Goal: Task Accomplishment & Management: Complete application form

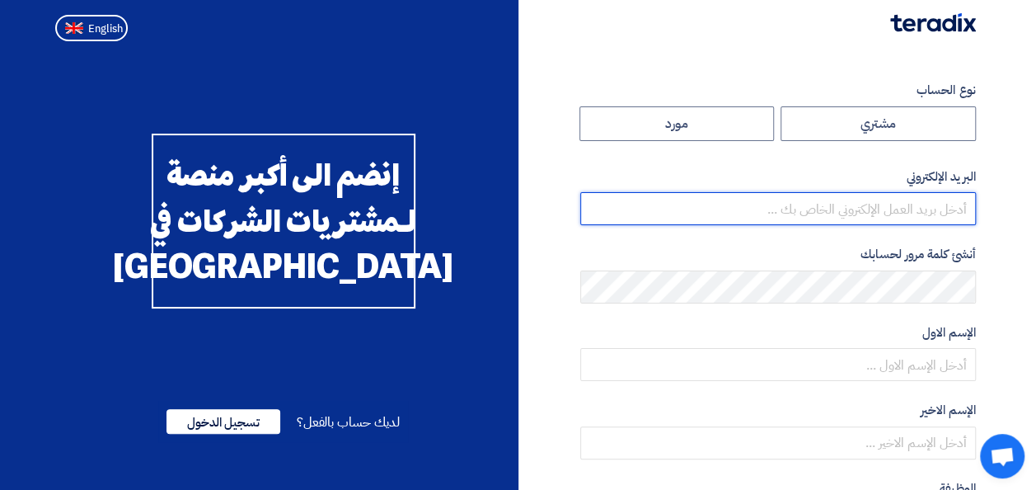
type input "[EMAIL_ADDRESS][DOMAIN_NAME]"
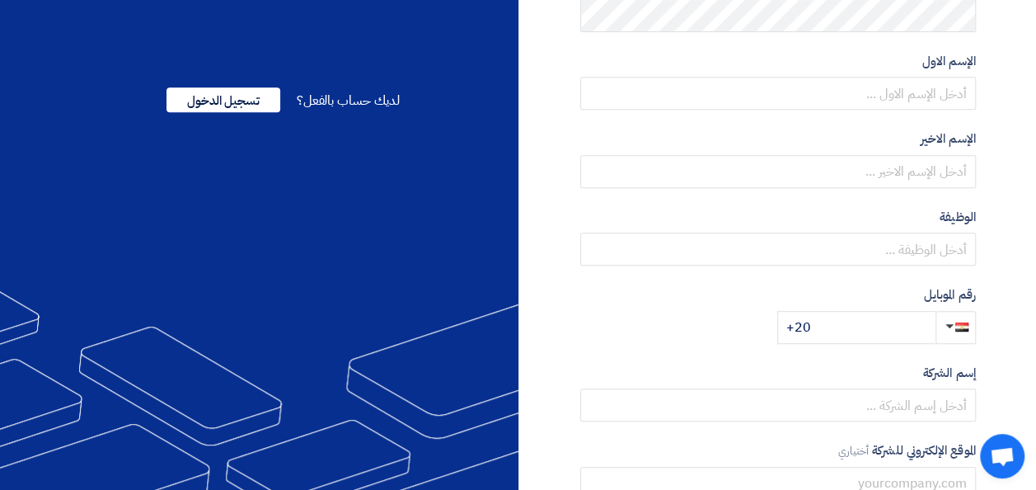
scroll to position [324, 0]
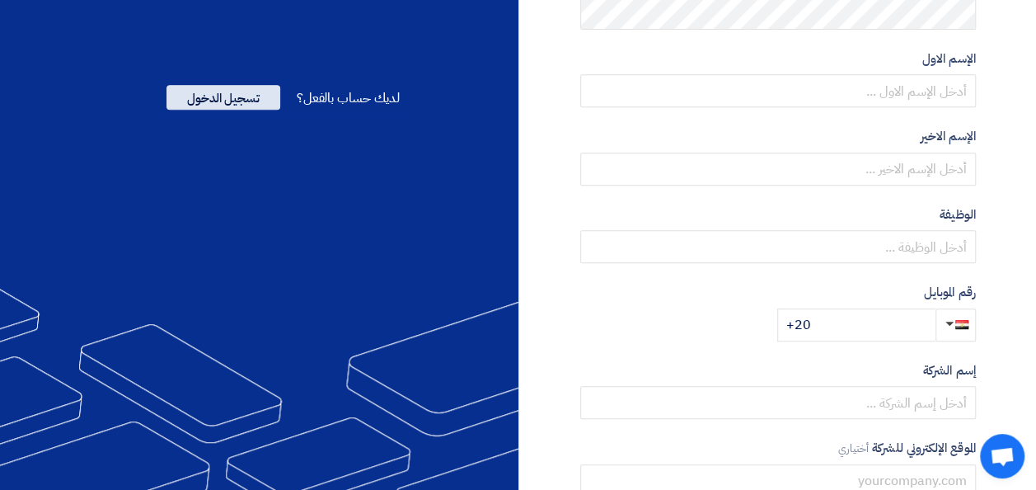
click at [213, 110] on span "تسجيل الدخول" at bounding box center [223, 97] width 114 height 25
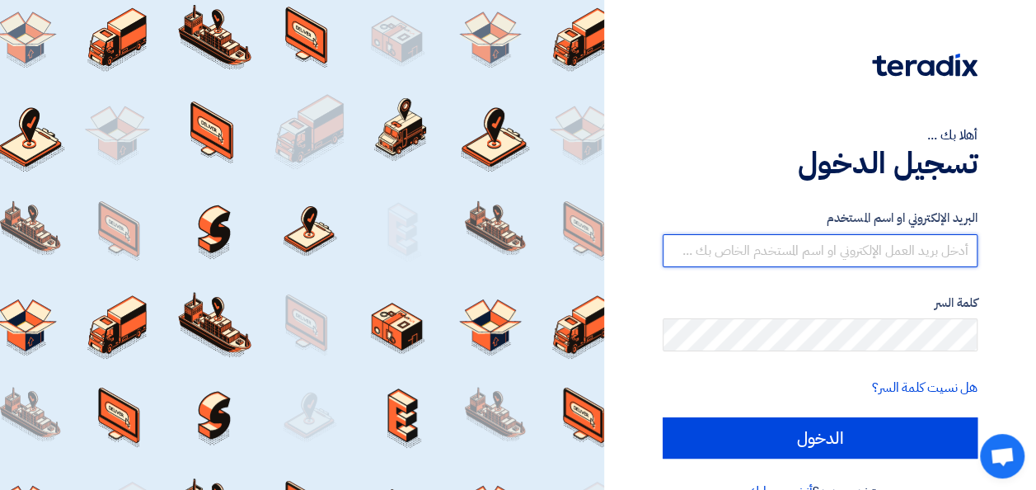
type input "[EMAIL_ADDRESS][DOMAIN_NAME]"
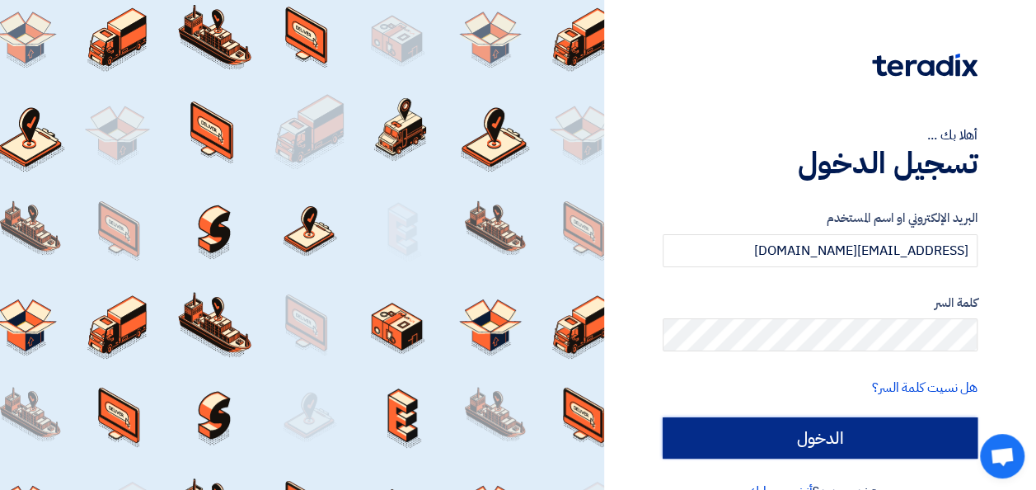
click at [827, 425] on input "الدخول" at bounding box center [820, 437] width 315 height 41
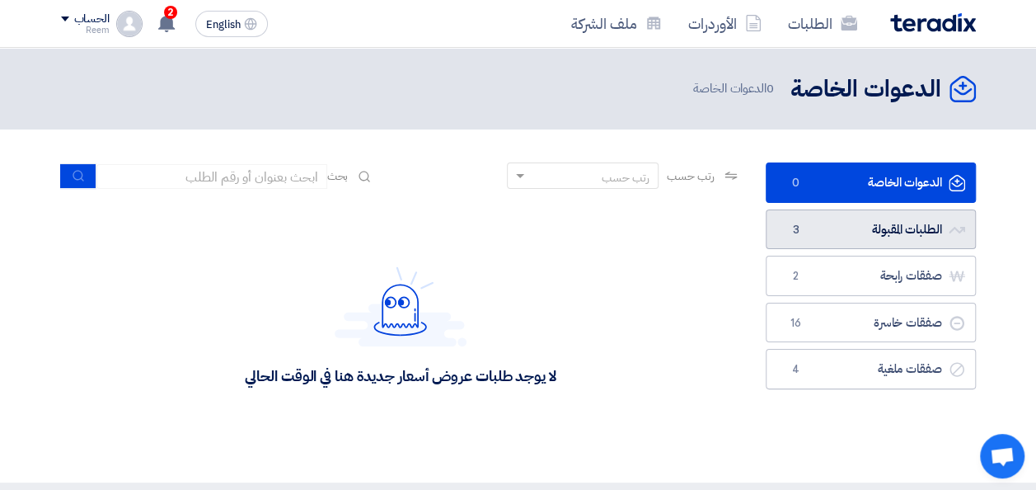
click at [864, 224] on link "الطلبات المقبولة الطلبات المقبولة 3" at bounding box center [871, 229] width 210 height 40
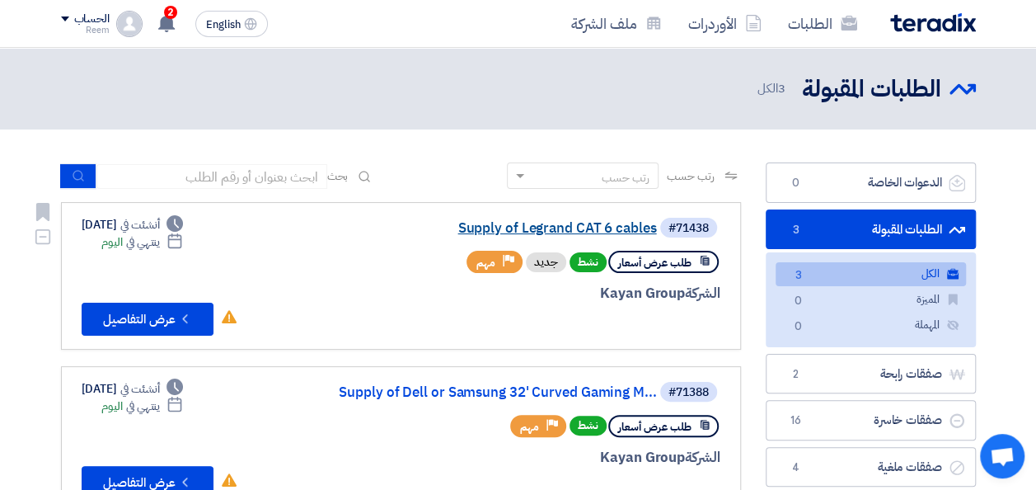
click at [560, 226] on link "Supply of Legrand CAT 6 cables" at bounding box center [492, 228] width 330 height 15
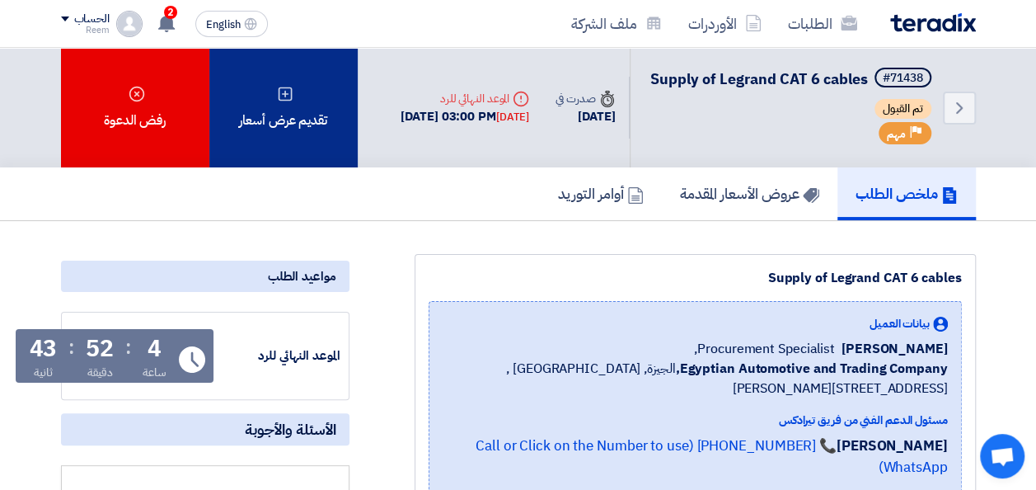
click at [287, 129] on div "تقديم عرض أسعار" at bounding box center [283, 107] width 148 height 119
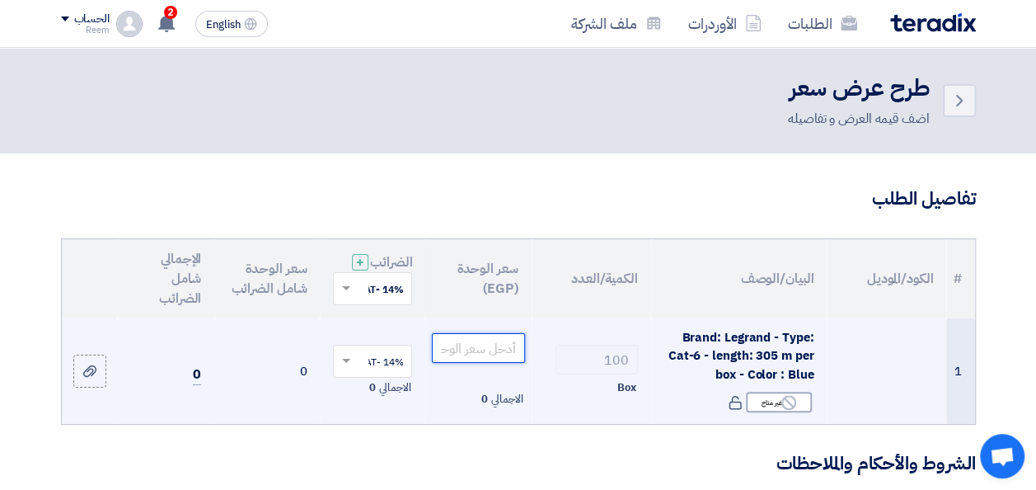
click at [496, 363] on input "number" at bounding box center [478, 348] width 92 height 30
type input "11000"
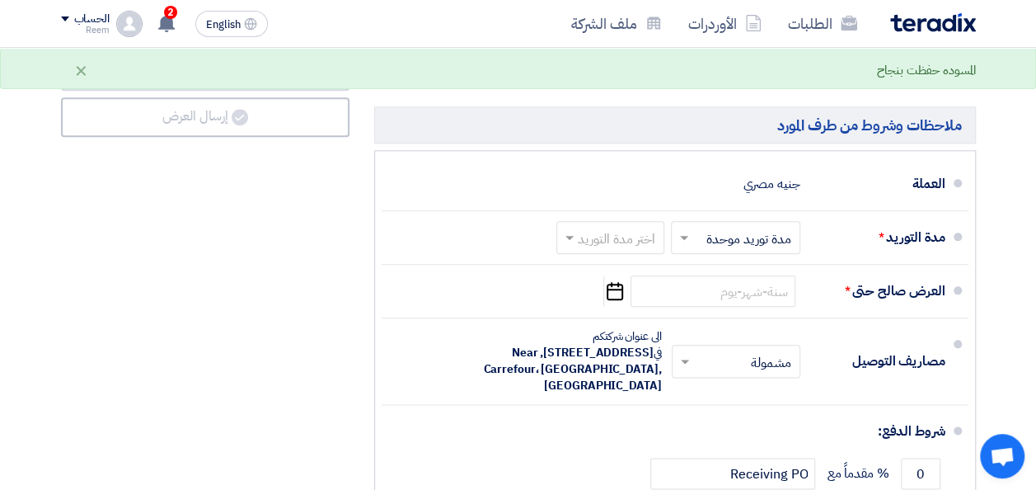
scroll to position [817, 0]
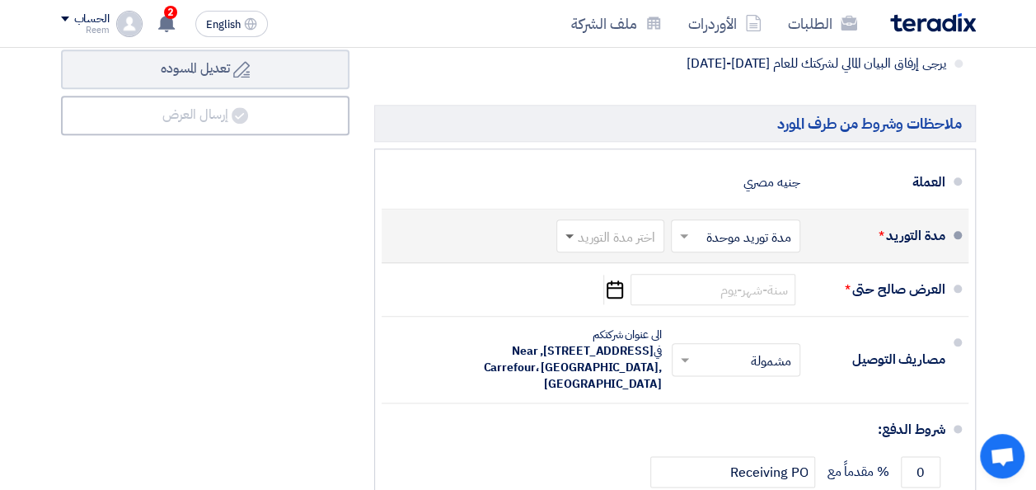
click at [571, 240] on span at bounding box center [569, 237] width 8 height 6
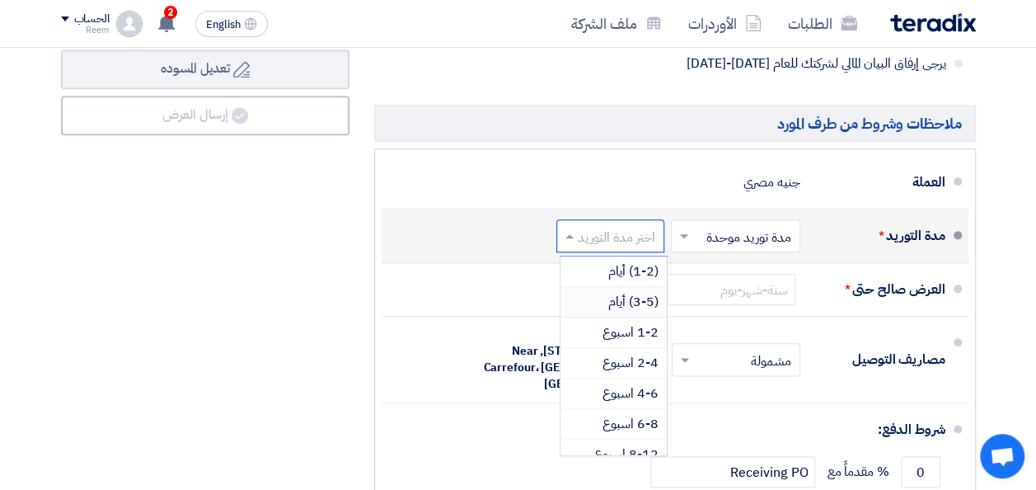
click at [628, 308] on span "(3-5) أيام" at bounding box center [633, 302] width 50 height 20
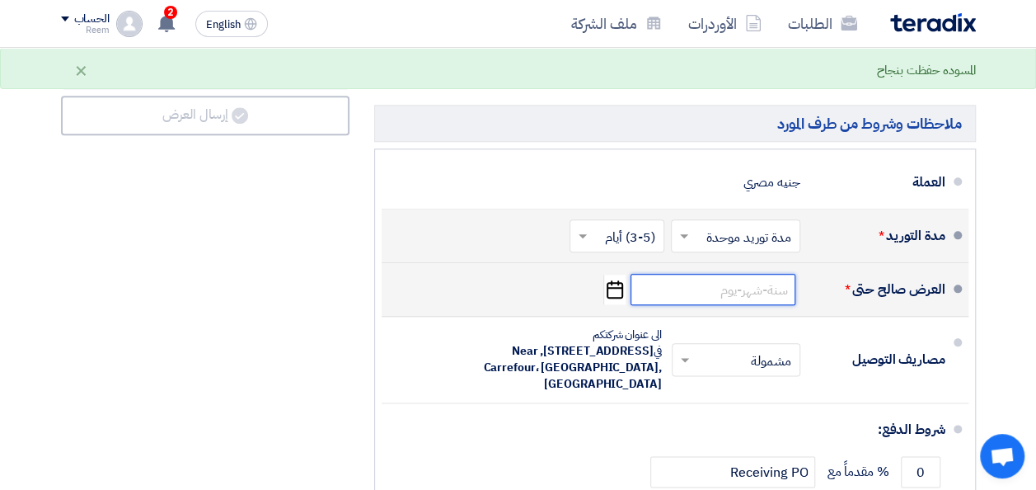
click at [737, 298] on input at bounding box center [712, 289] width 165 height 31
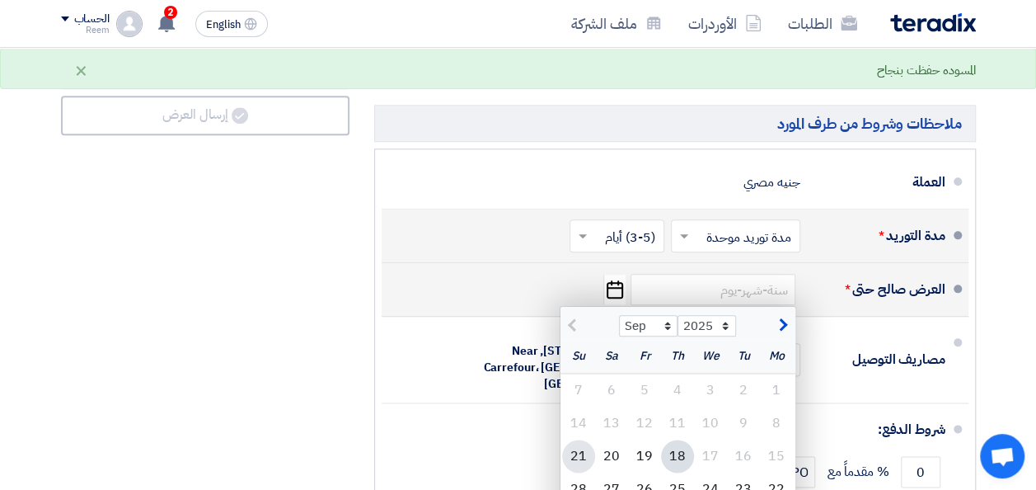
click at [581, 466] on div "21" at bounding box center [578, 455] width 33 height 33
type input "[DATE]"
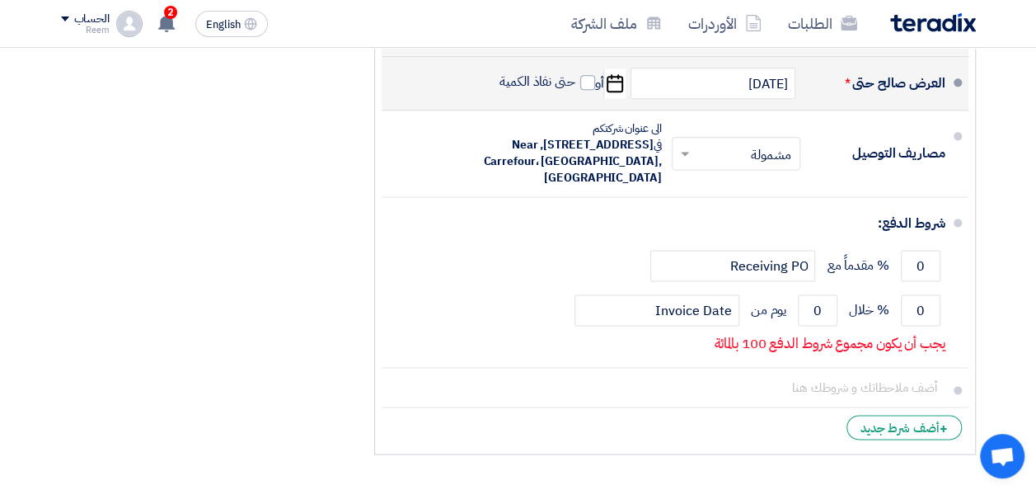
scroll to position [1019, 0]
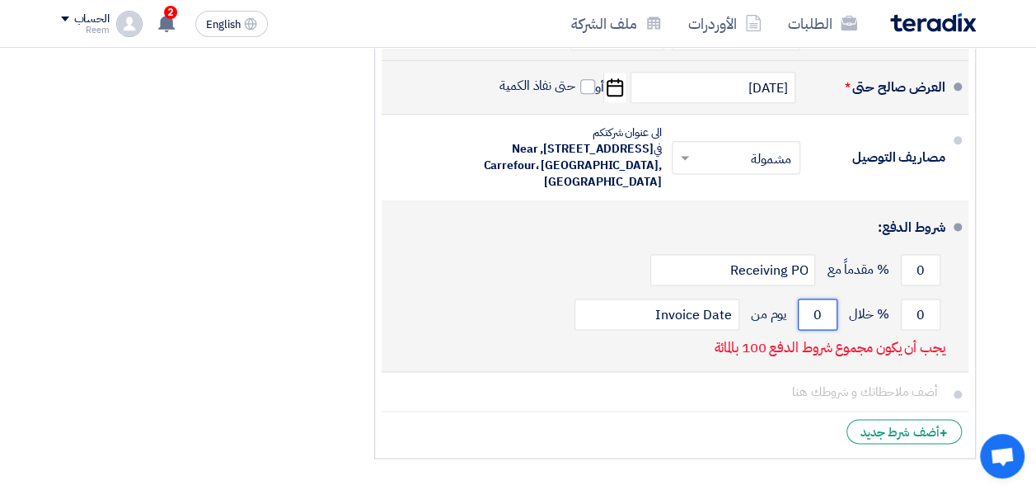
click at [813, 320] on input "0" at bounding box center [818, 313] width 40 height 31
type input "0"
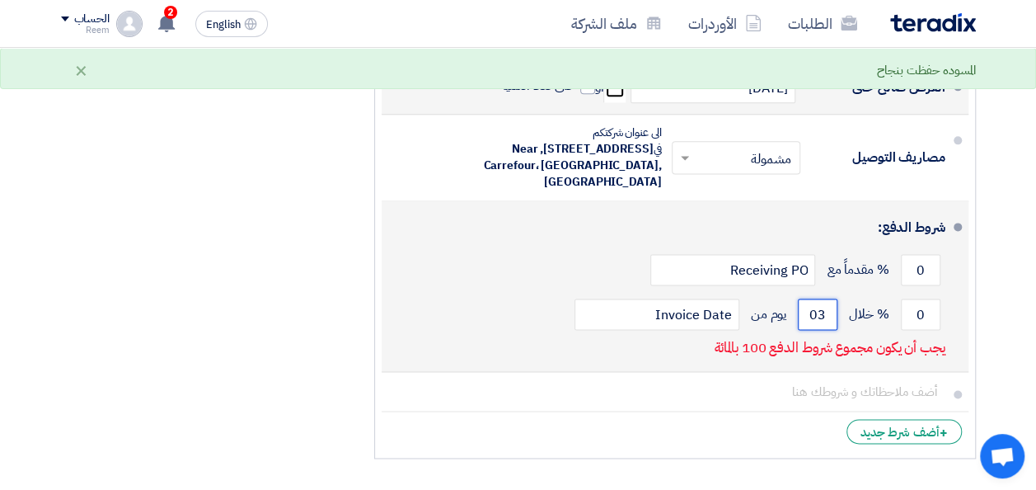
type input "0"
type input "30"
click at [916, 321] on input "0" at bounding box center [921, 313] width 40 height 31
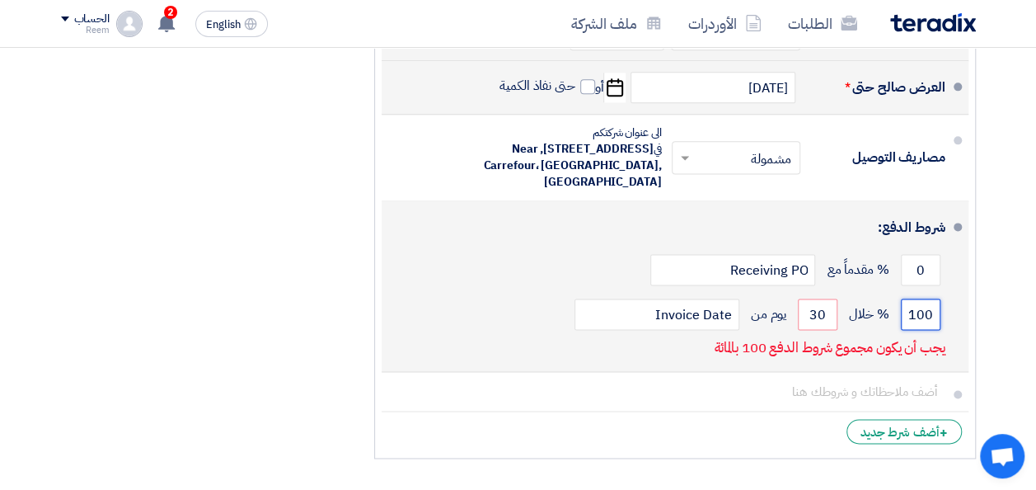
scroll to position [0, -6]
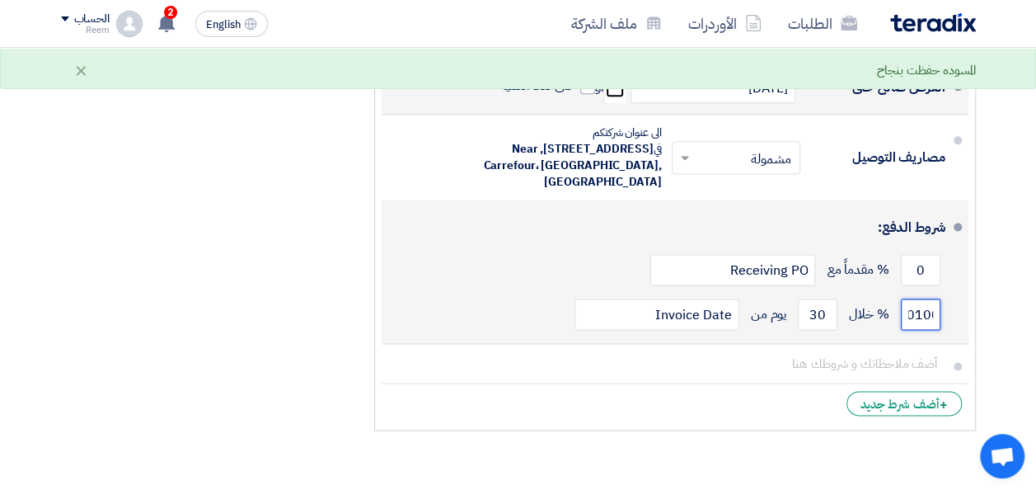
drag, startPoint x: 916, startPoint y: 321, endPoint x: 906, endPoint y: 321, distance: 9.1
click at [906, 321] on input "0100" at bounding box center [921, 313] width 40 height 31
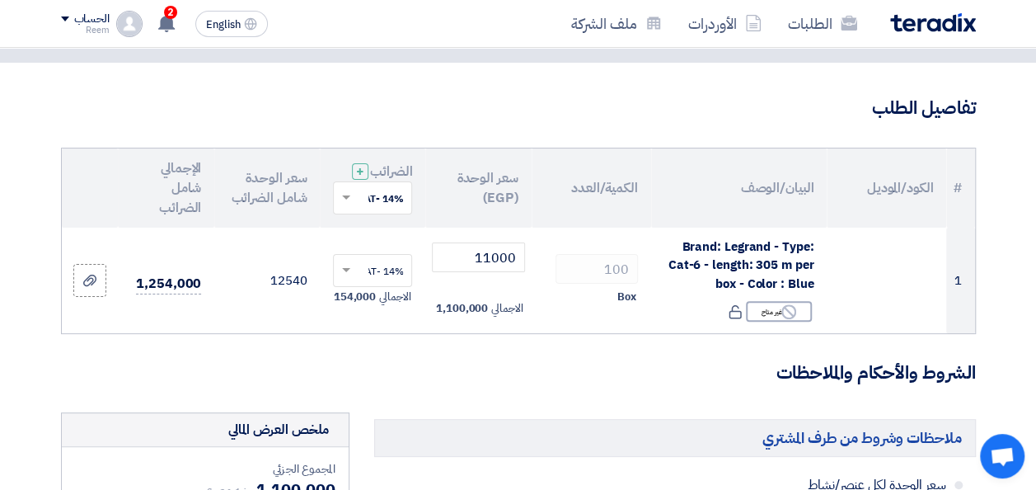
scroll to position [98, 0]
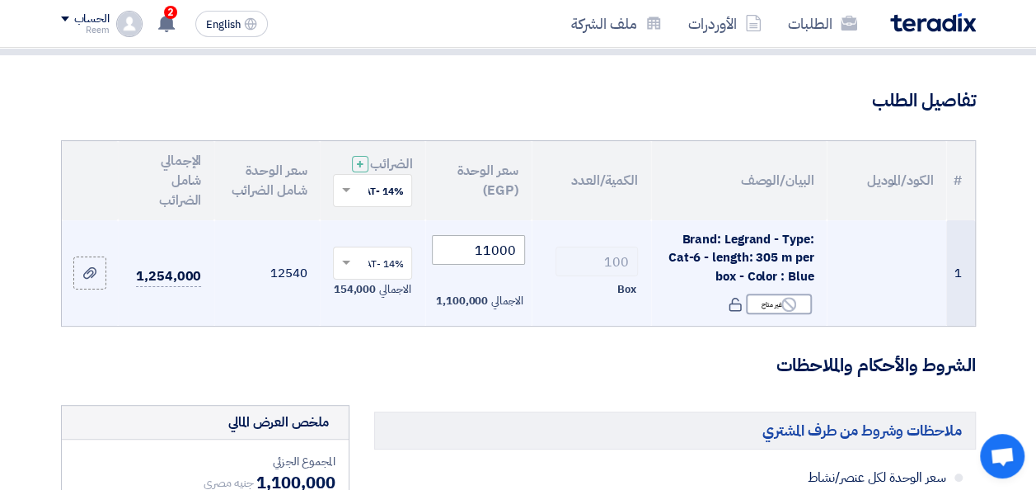
type input "100"
click at [478, 264] on input "11000" at bounding box center [478, 250] width 92 height 30
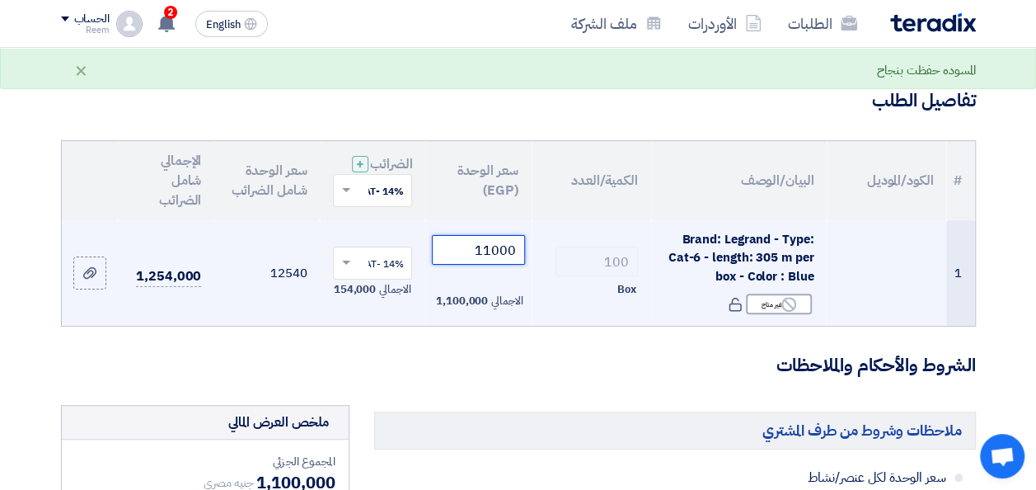
drag, startPoint x: 489, startPoint y: 260, endPoint x: 475, endPoint y: 261, distance: 13.2
click at [475, 261] on input "11000" at bounding box center [478, 250] width 92 height 30
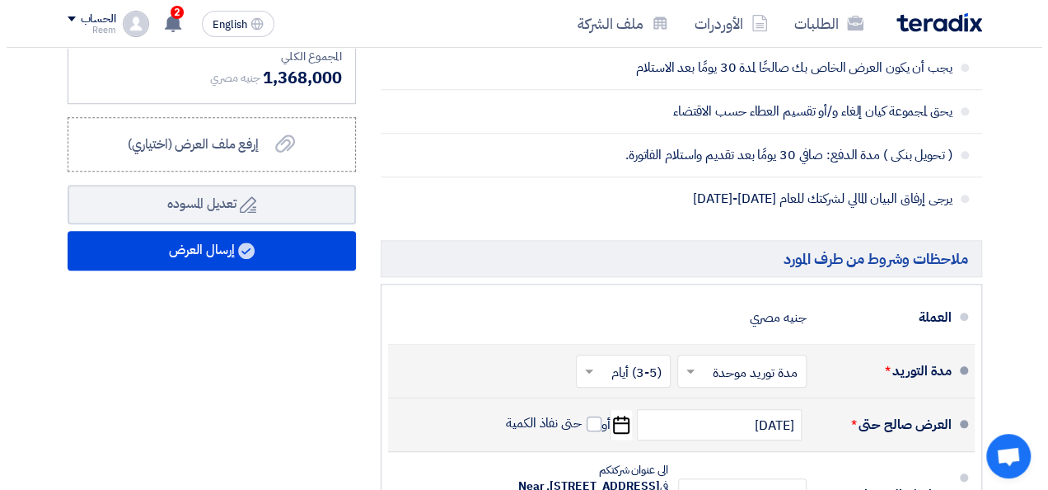
scroll to position [680, 0]
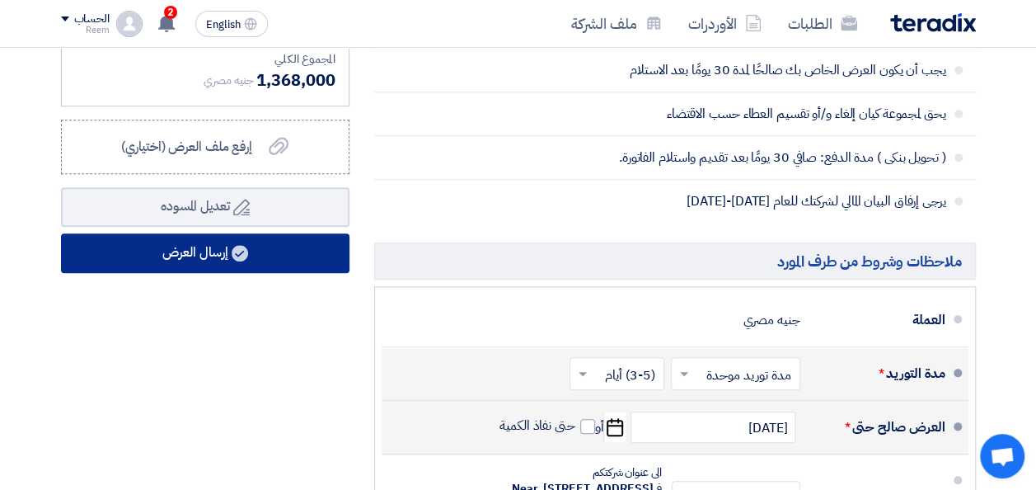
type input "12000"
click at [240, 273] on button "إرسال العرض" at bounding box center [205, 253] width 288 height 40
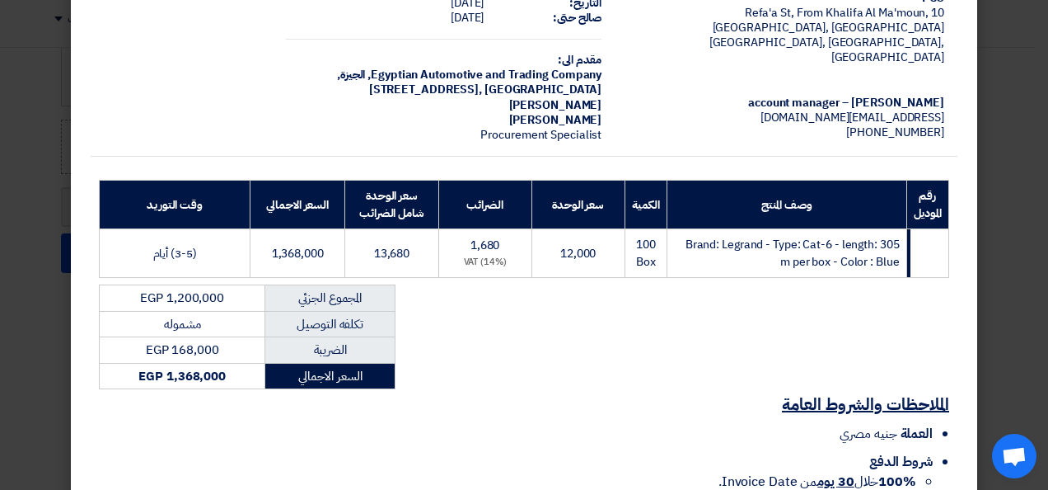
scroll to position [236, 0]
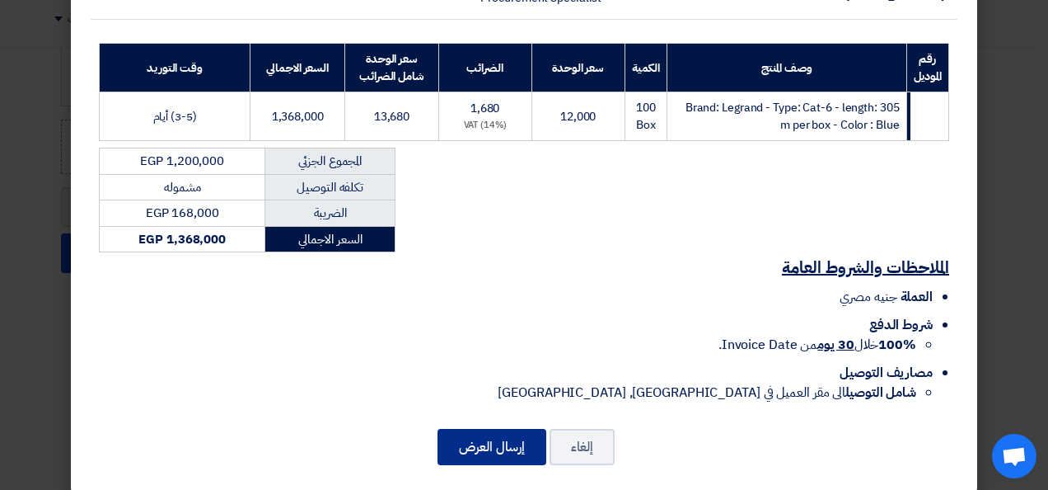
click at [504, 429] on button "إرسال العرض" at bounding box center [492, 447] width 109 height 36
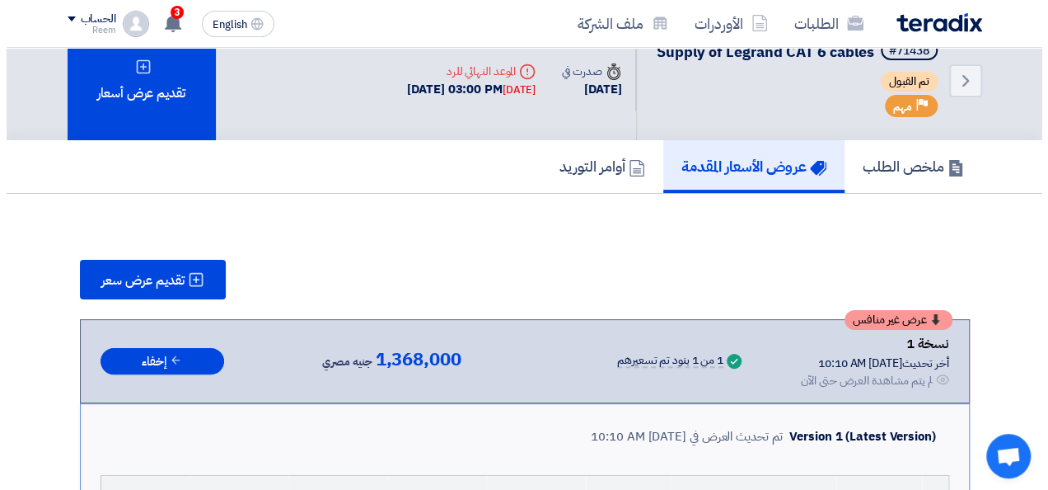
scroll to position [12, 0]
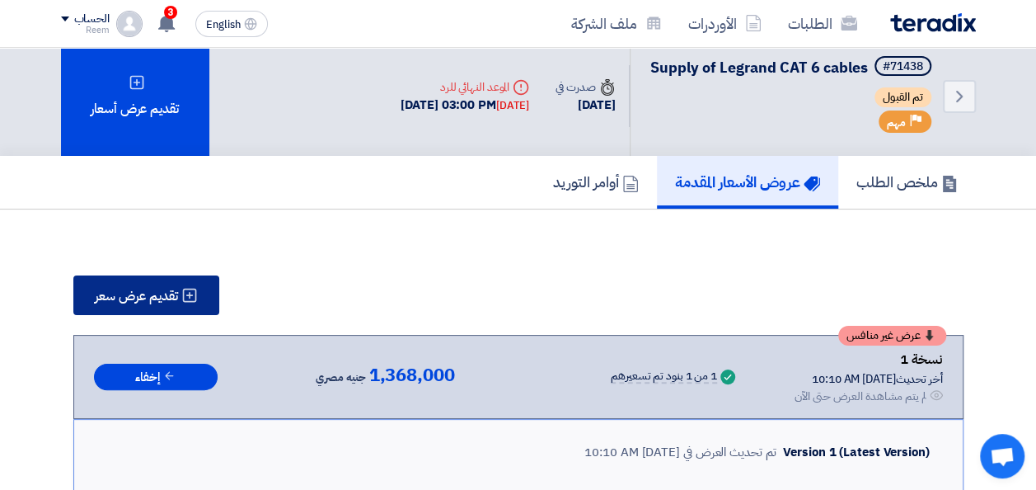
click at [158, 302] on span "تقديم عرض سعر" at bounding box center [136, 295] width 83 height 13
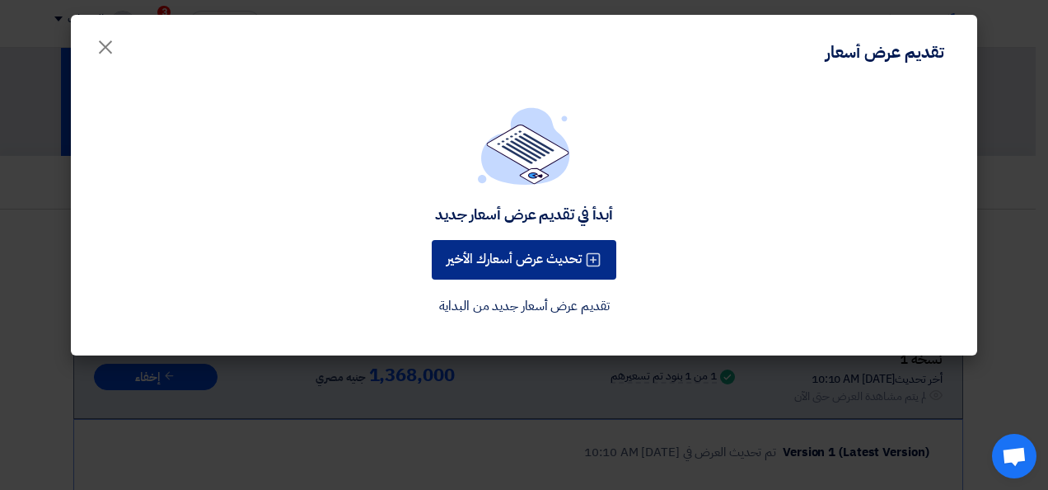
click at [508, 254] on button "تحديث عرض أسعارك الأخير" at bounding box center [524, 260] width 185 height 40
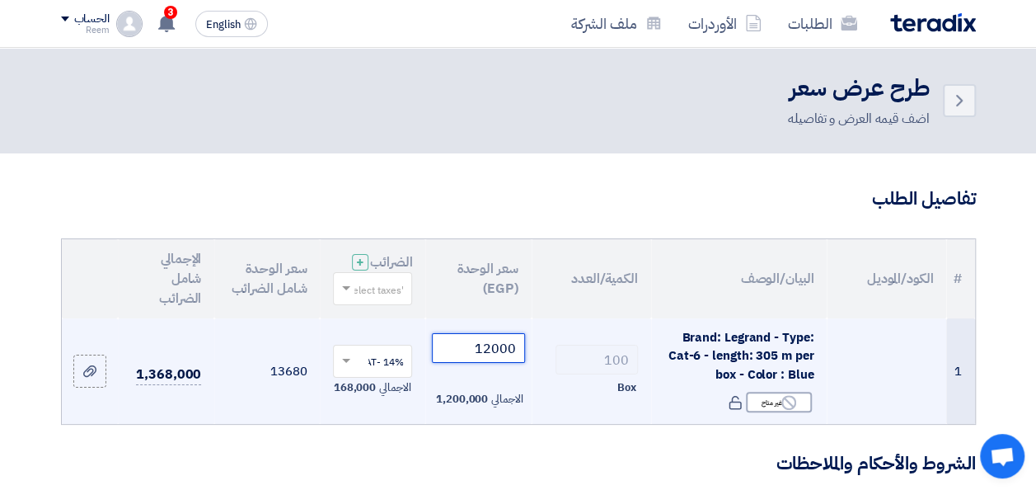
drag, startPoint x: 491, startPoint y: 363, endPoint x: 463, endPoint y: 362, distance: 28.0
click at [463, 362] on input "12000" at bounding box center [478, 348] width 92 height 30
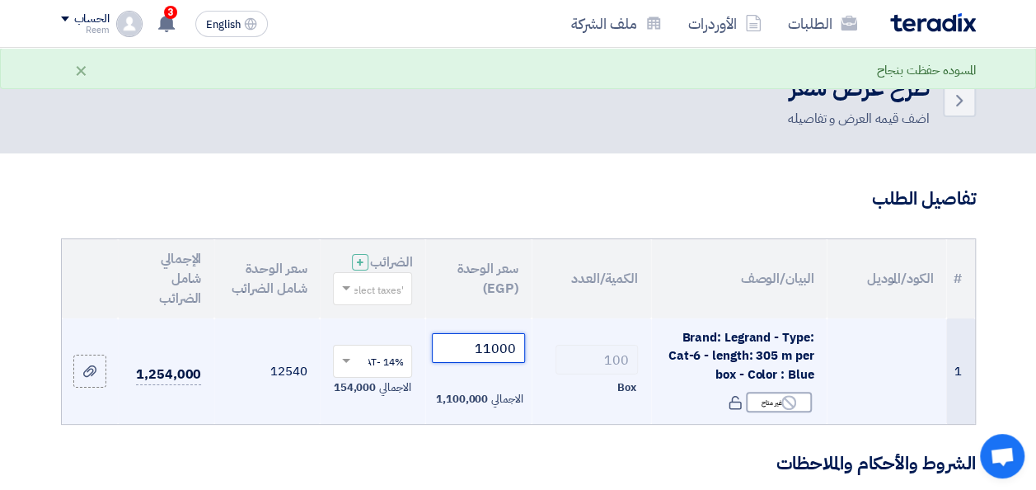
click at [491, 361] on input "11000" at bounding box center [478, 348] width 92 height 30
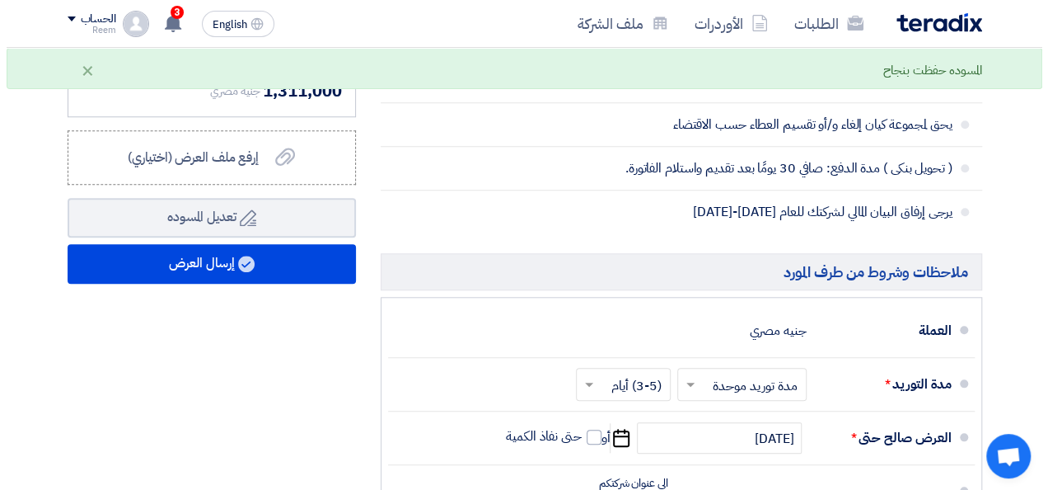
scroll to position [658, 0]
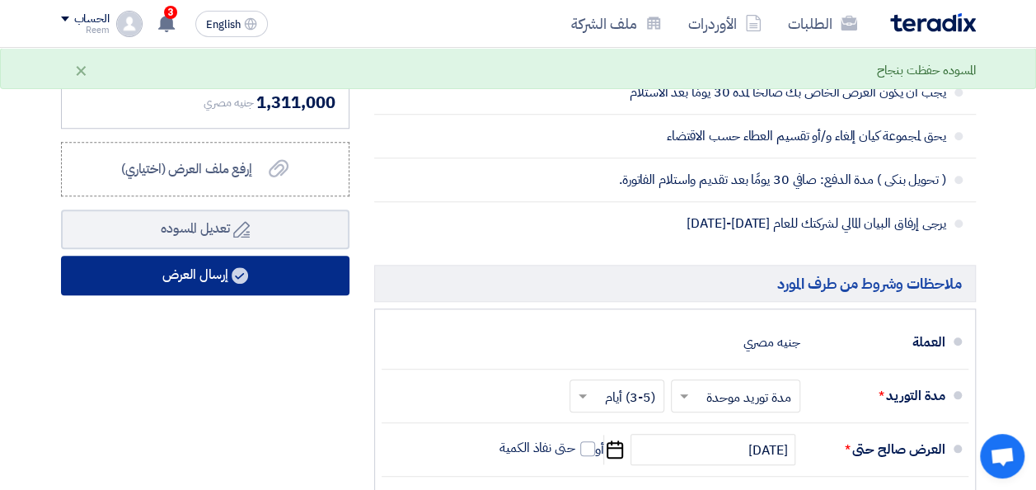
type input "11500"
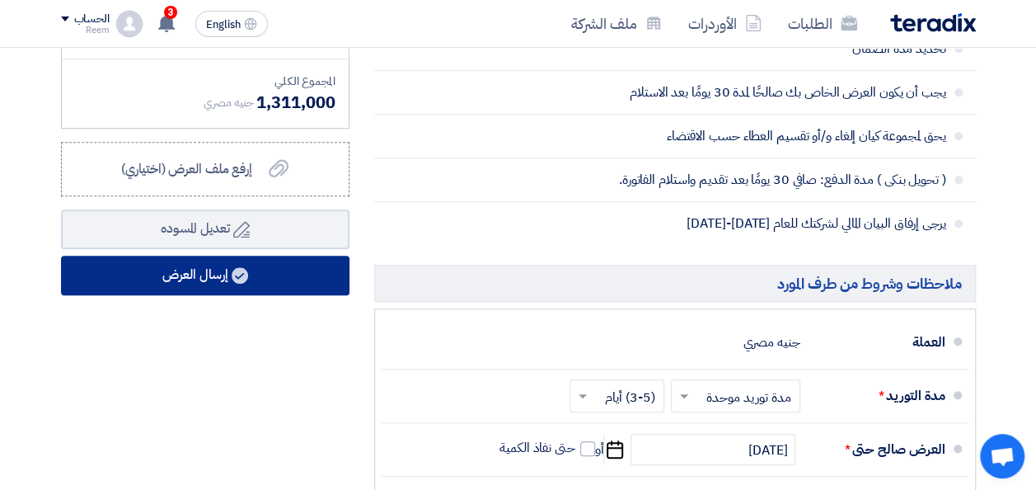
click at [227, 288] on button "إرسال العرض" at bounding box center [205, 275] width 288 height 40
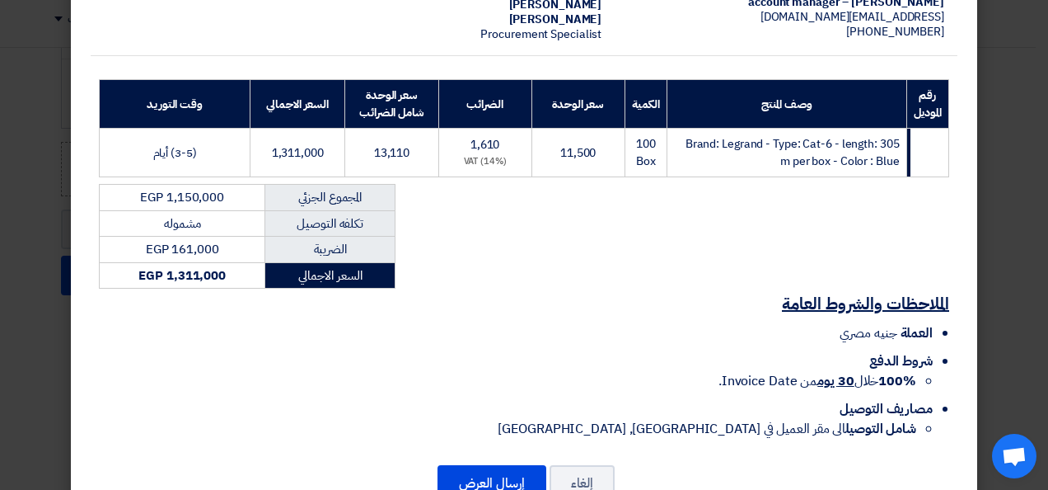
scroll to position [236, 0]
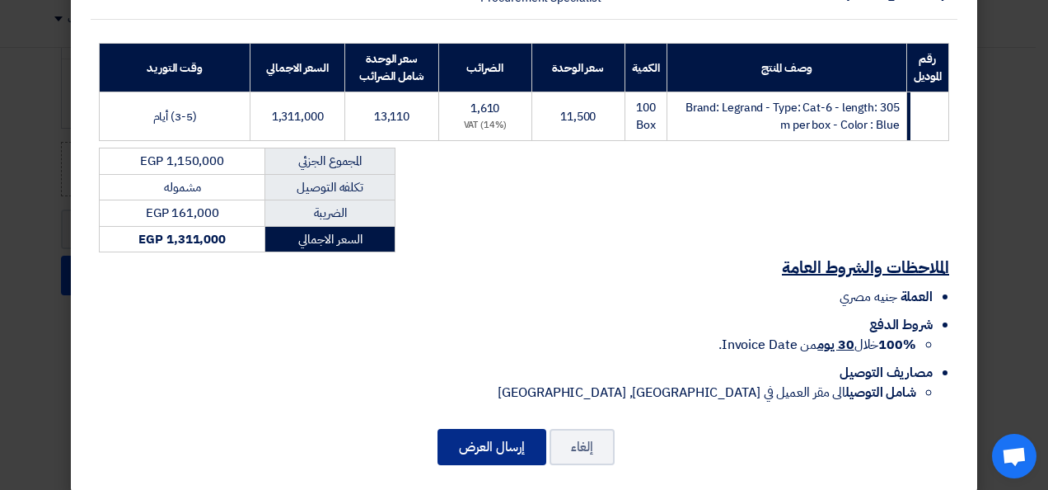
click at [516, 429] on button "إرسال العرض" at bounding box center [492, 447] width 109 height 36
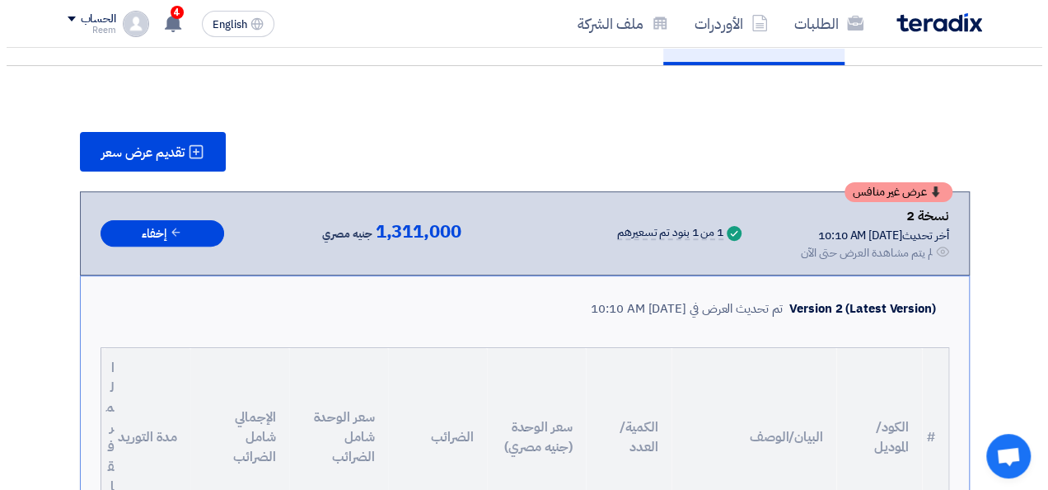
scroll to position [153, 0]
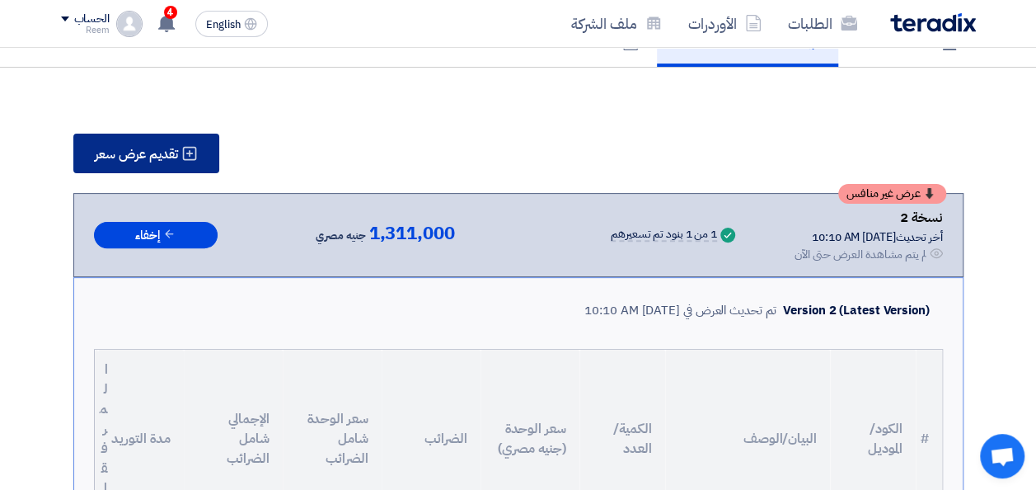
click at [140, 161] on span "تقديم عرض سعر" at bounding box center [136, 154] width 83 height 13
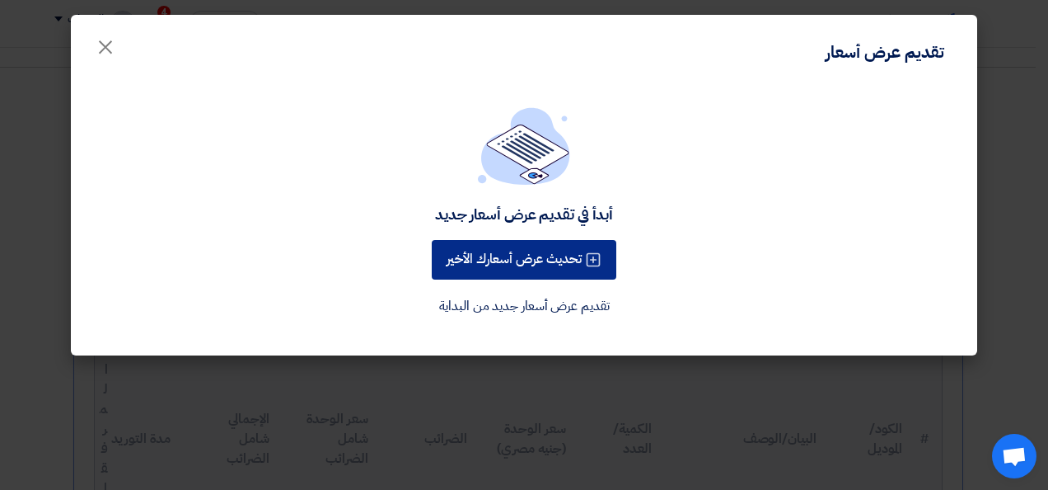
click at [528, 254] on button "تحديث عرض أسعارك الأخير" at bounding box center [524, 260] width 185 height 40
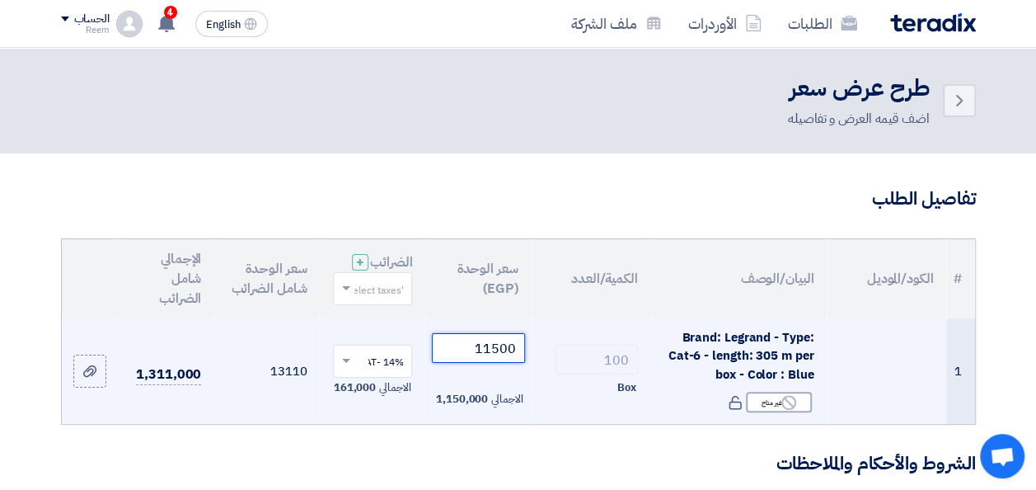
click at [491, 361] on input "11500" at bounding box center [478, 348] width 92 height 30
type input "11000"
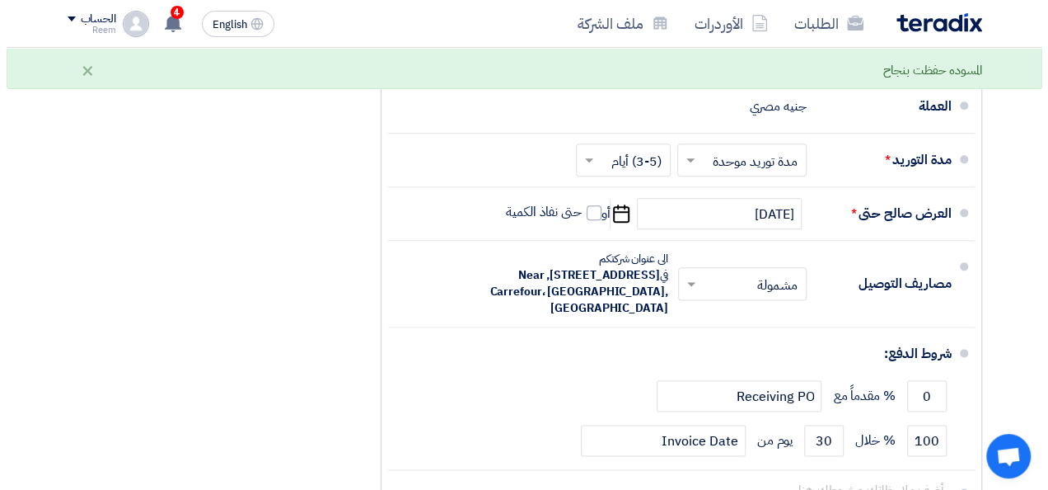
scroll to position [841, 0]
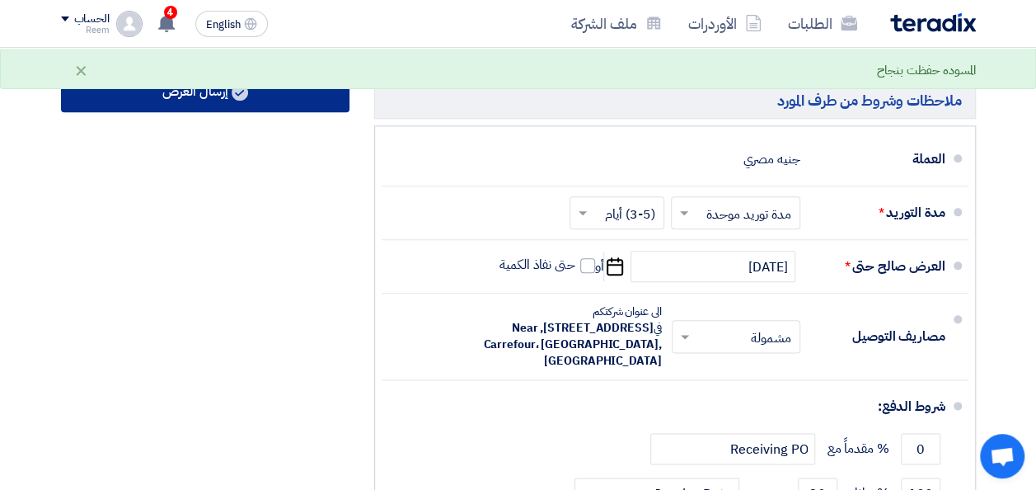
click at [269, 99] on button "إرسال العرض" at bounding box center [205, 93] width 288 height 40
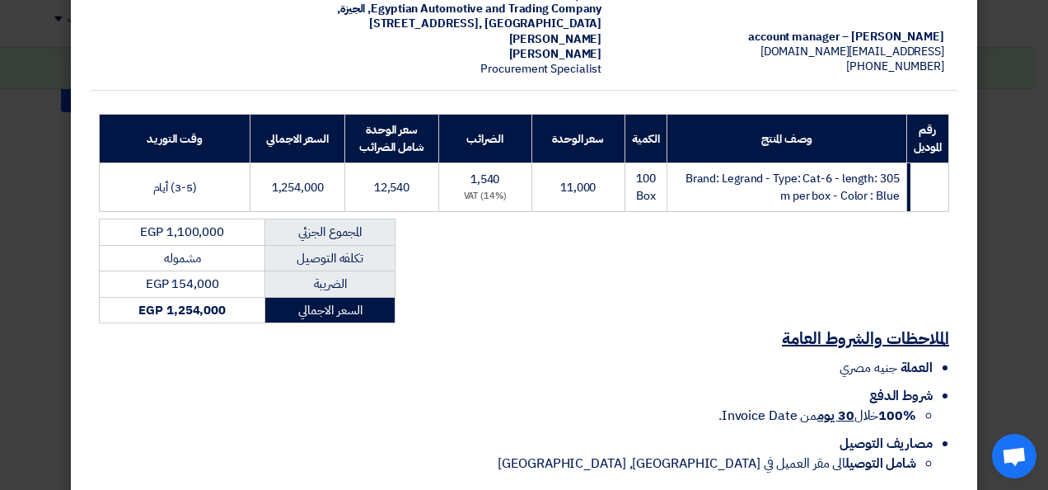
scroll to position [236, 0]
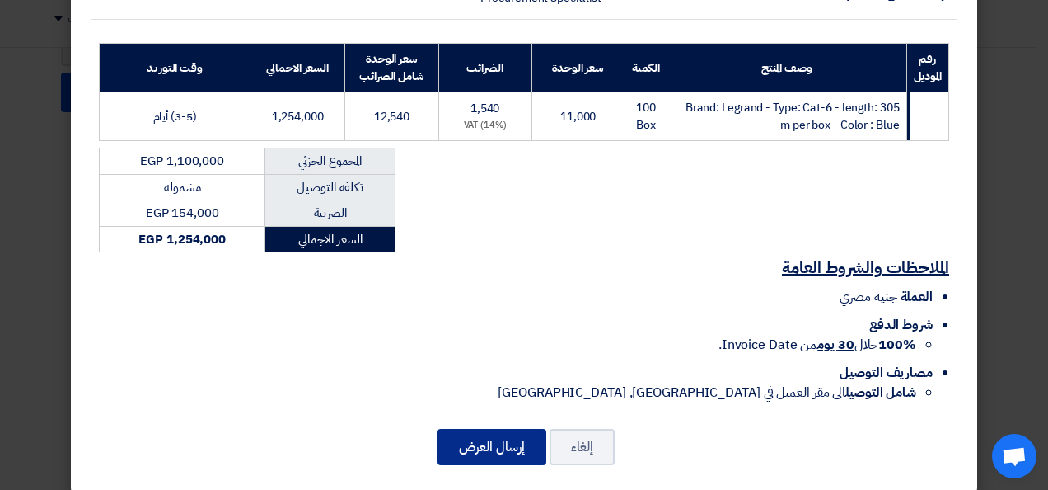
click at [498, 429] on button "إرسال العرض" at bounding box center [492, 447] width 109 height 36
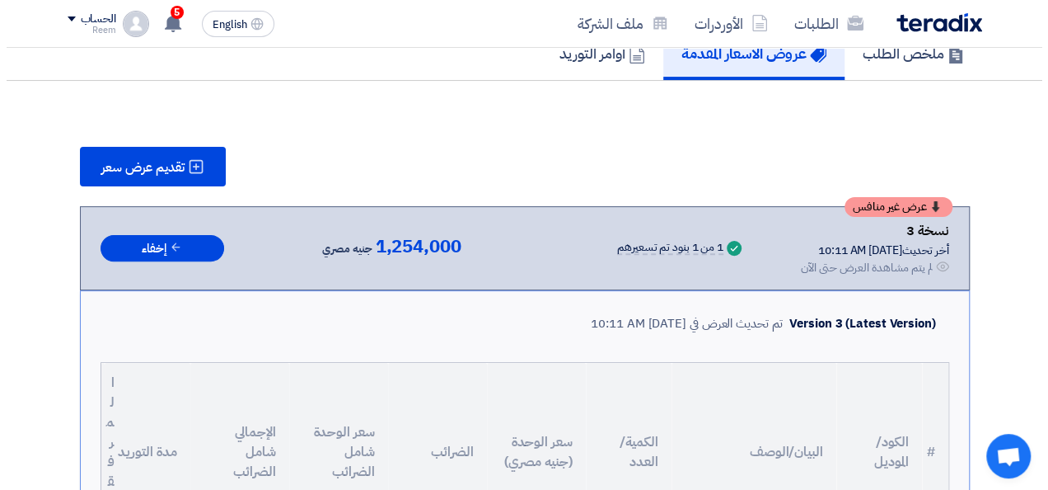
scroll to position [134, 0]
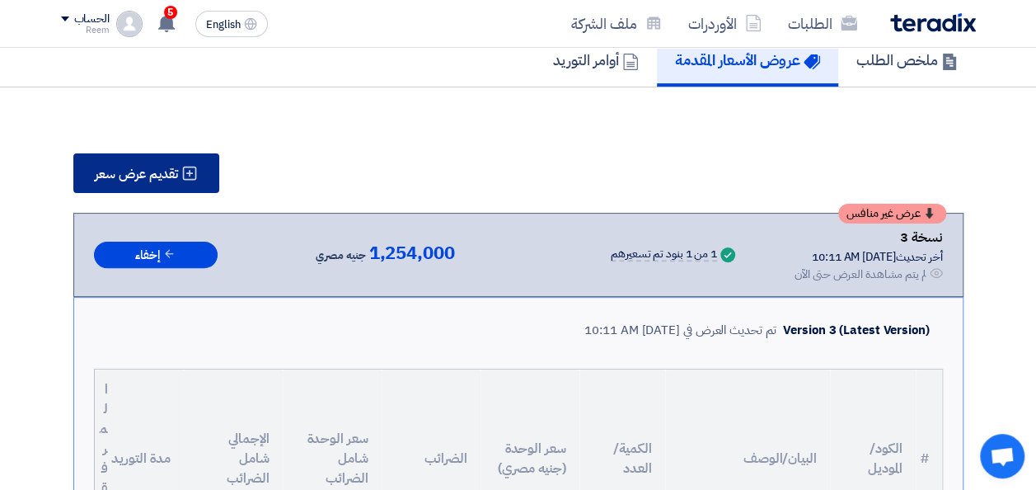
click at [162, 180] on span "تقديم عرض سعر" at bounding box center [136, 173] width 83 height 13
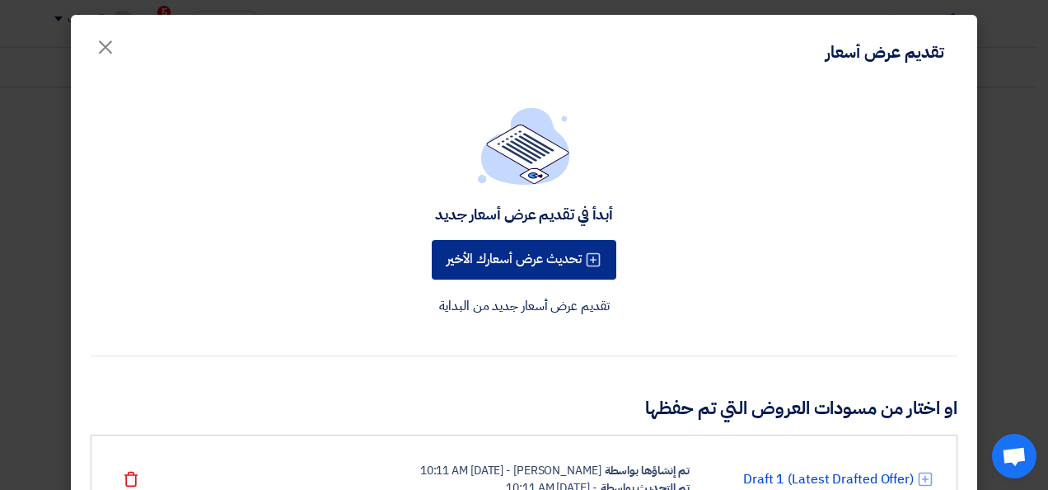
click at [515, 252] on button "تحديث عرض أسعارك الأخير" at bounding box center [524, 260] width 185 height 40
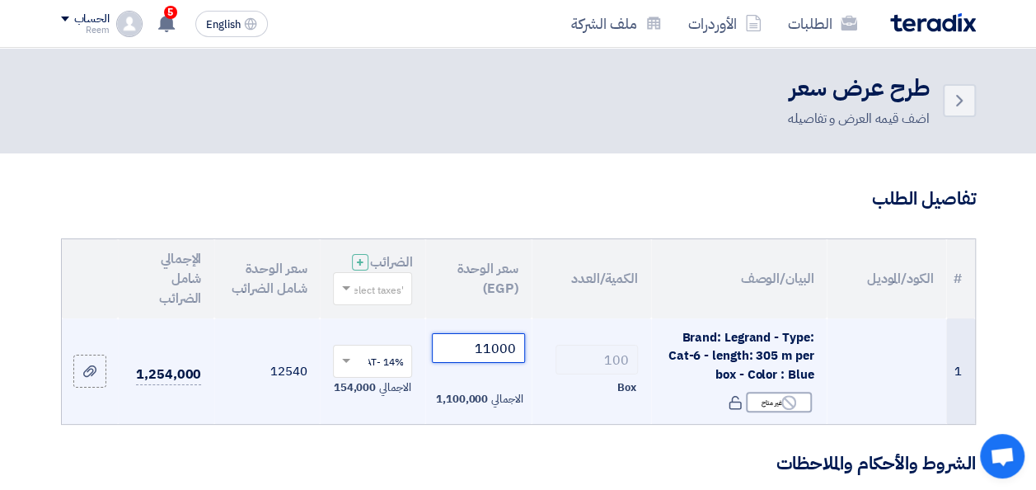
drag, startPoint x: 499, startPoint y: 359, endPoint x: 485, endPoint y: 361, distance: 14.1
click at [485, 361] on input "11000" at bounding box center [478, 348] width 92 height 30
click at [517, 363] on input "11000" at bounding box center [478, 348] width 92 height 30
click at [486, 359] on input "11000" at bounding box center [478, 348] width 92 height 30
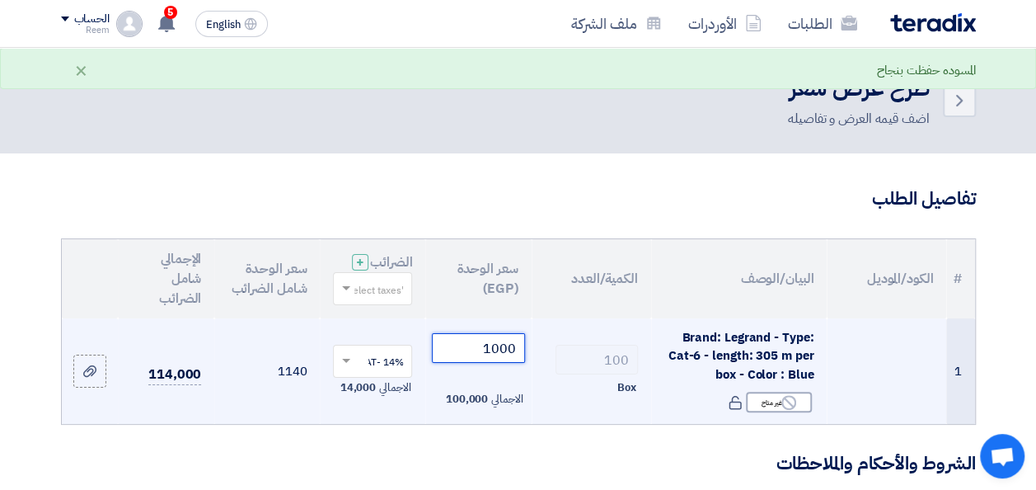
click at [501, 360] on input "1000" at bounding box center [478, 348] width 92 height 30
click at [513, 358] on input "1050" at bounding box center [478, 348] width 92 height 30
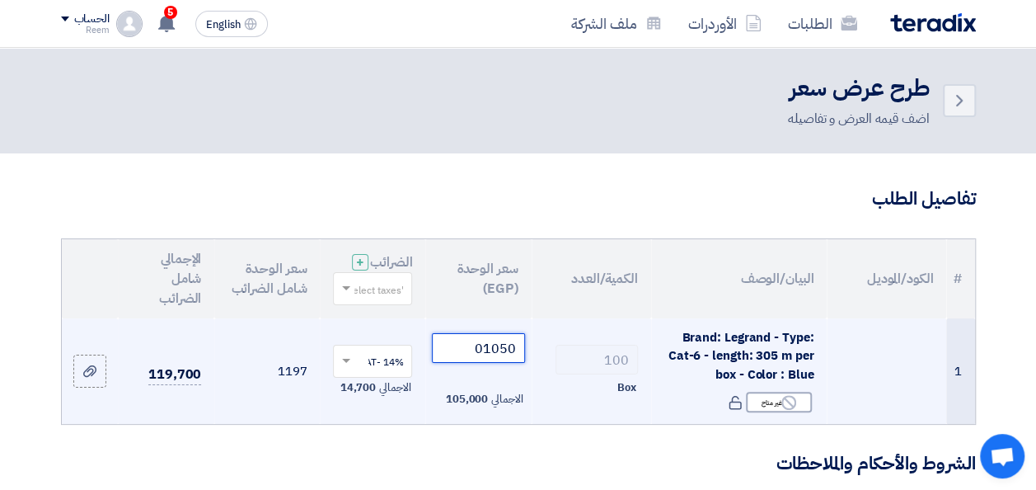
click at [476, 356] on input "01050" at bounding box center [478, 348] width 92 height 30
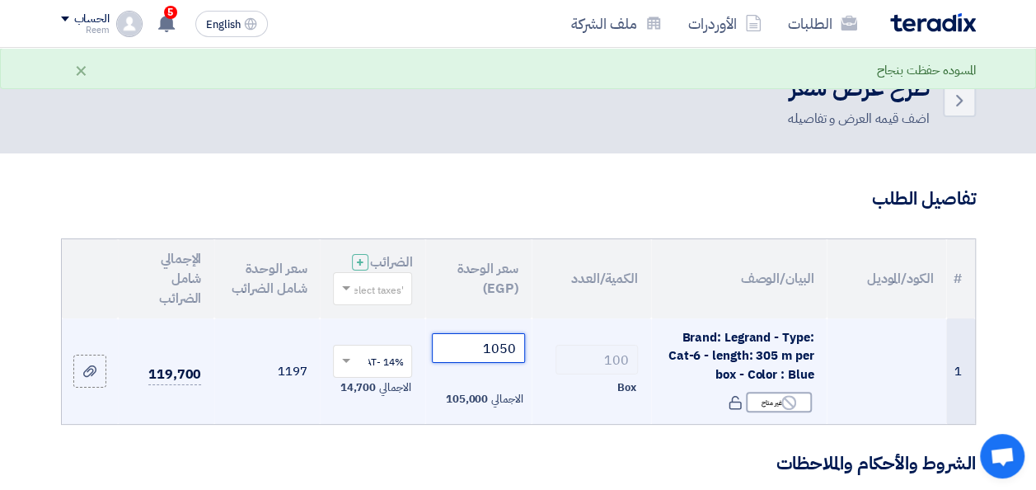
click at [506, 359] on input "1050" at bounding box center [478, 348] width 92 height 30
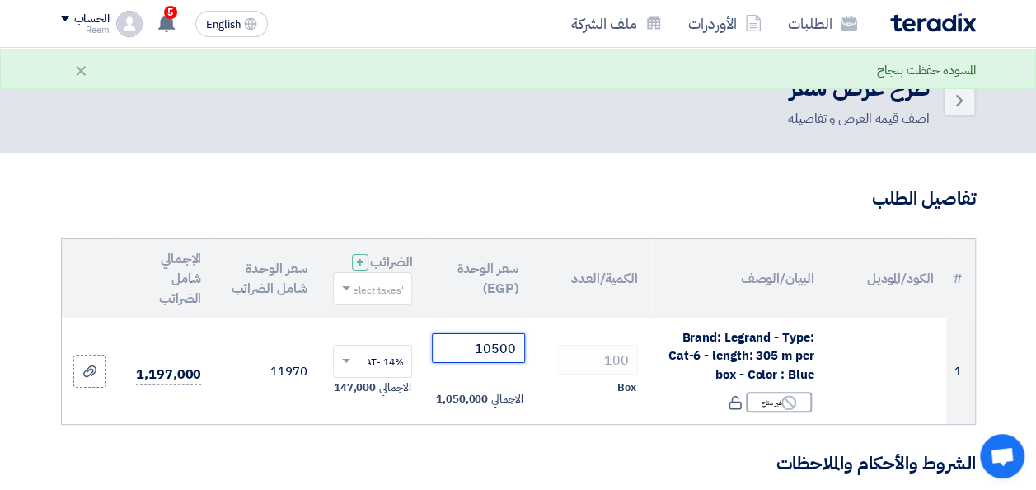
type input "10500"
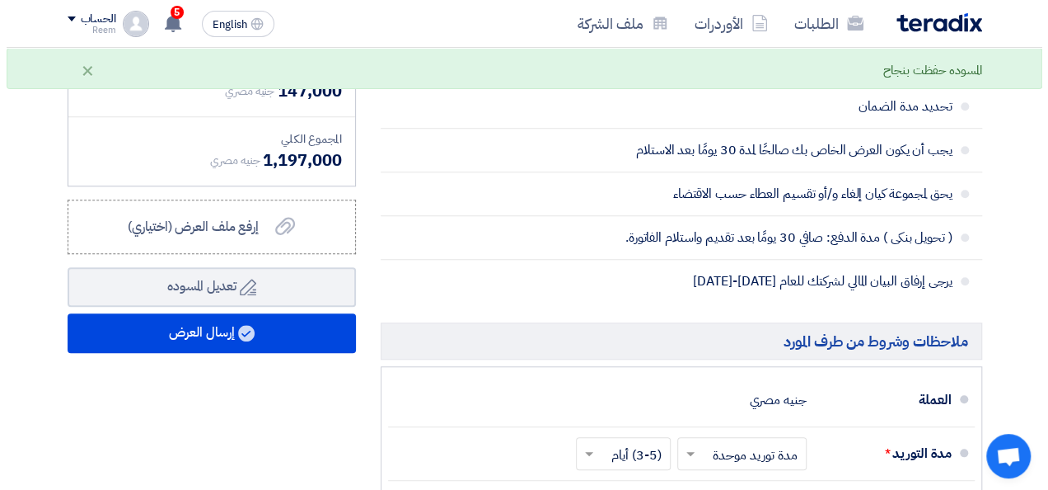
scroll to position [681, 0]
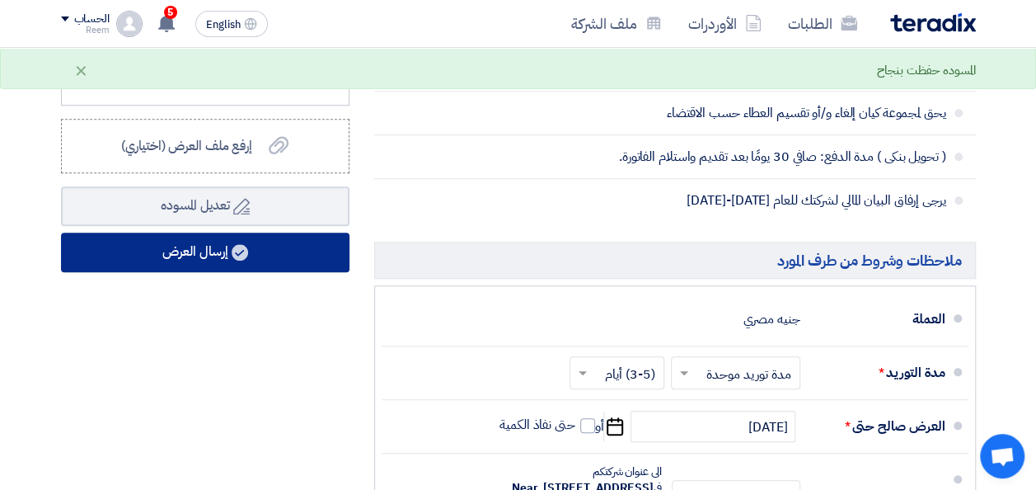
click at [267, 271] on button "إرسال العرض" at bounding box center [205, 252] width 288 height 40
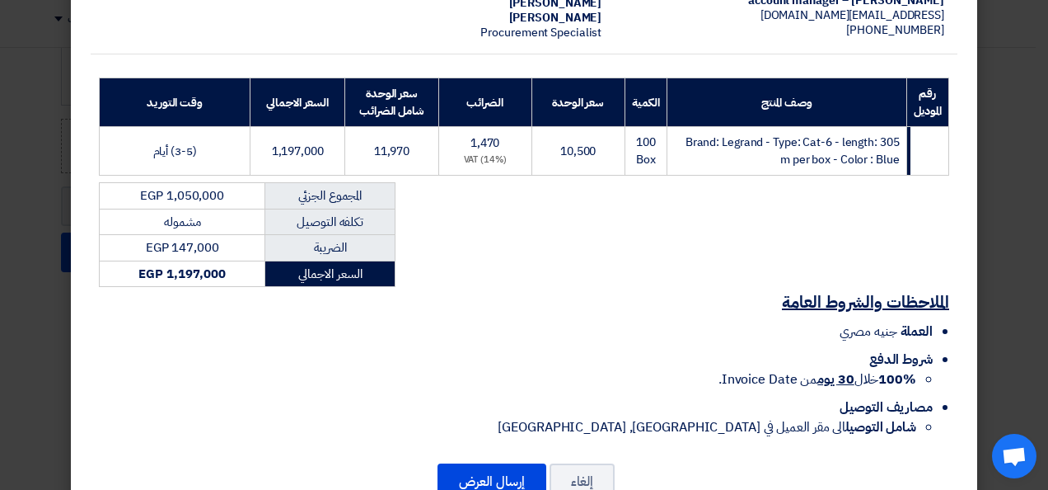
scroll to position [236, 0]
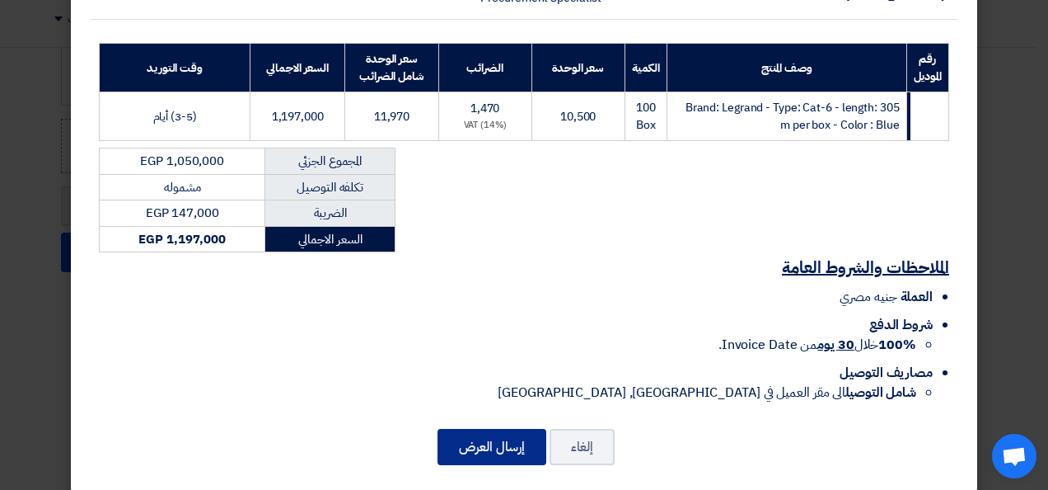
click at [494, 429] on button "إرسال العرض" at bounding box center [492, 447] width 109 height 36
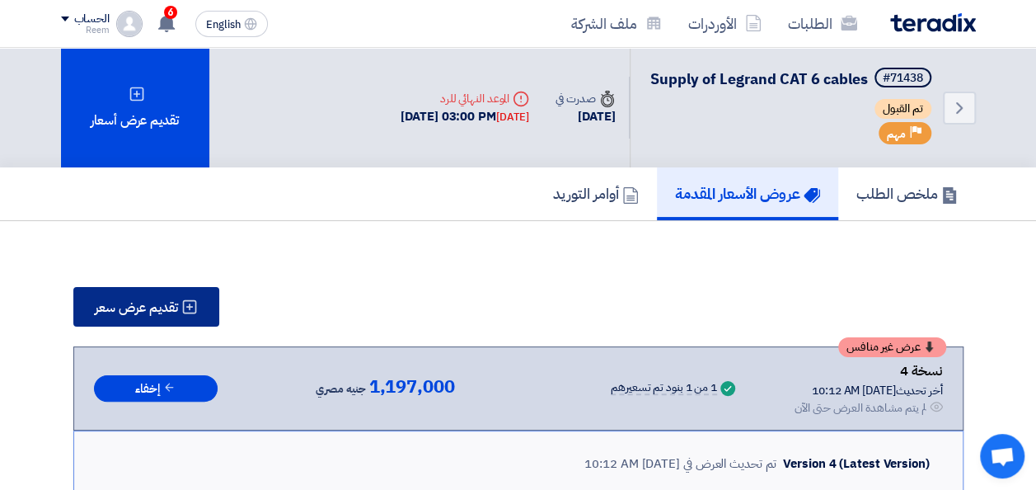
click at [149, 314] on span "تقديم عرض سعر" at bounding box center [136, 307] width 83 height 13
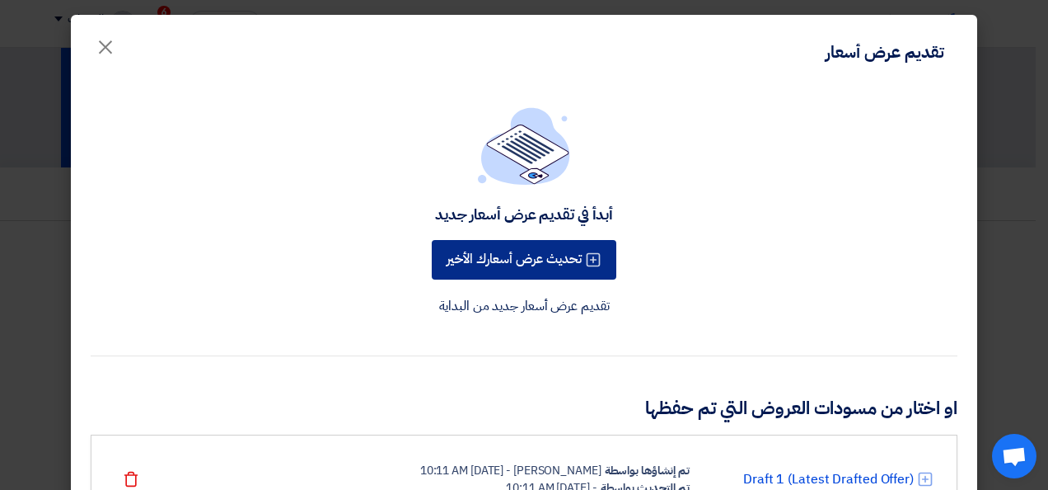
click at [584, 256] on button "تحديث عرض أسعارك الأخير" at bounding box center [524, 260] width 185 height 40
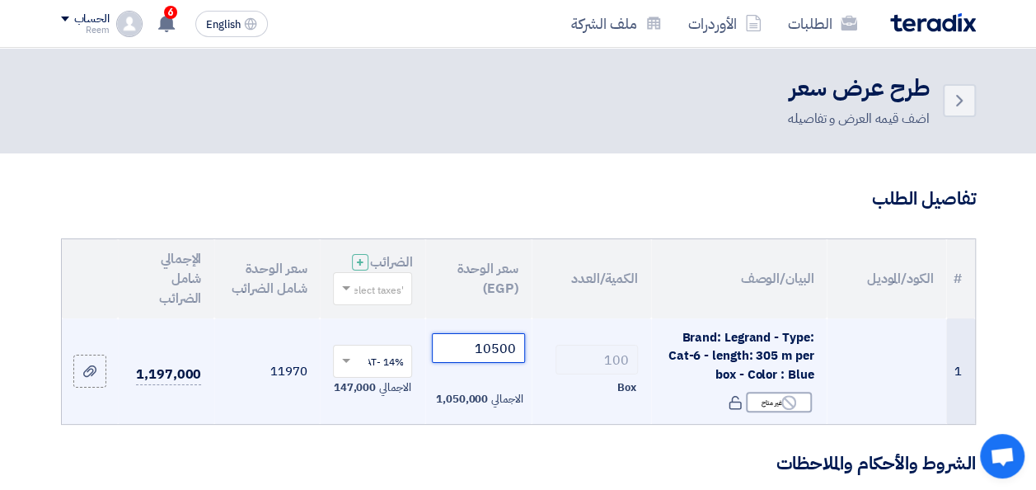
drag, startPoint x: 499, startPoint y: 359, endPoint x: 491, endPoint y: 361, distance: 8.4
click at [491, 361] on input "10500" at bounding box center [478, 348] width 92 height 30
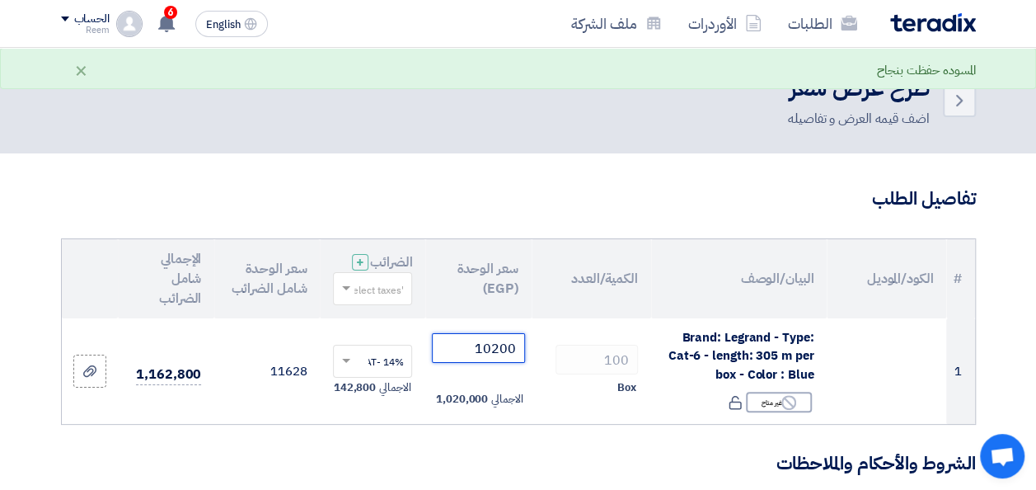
type input "10200"
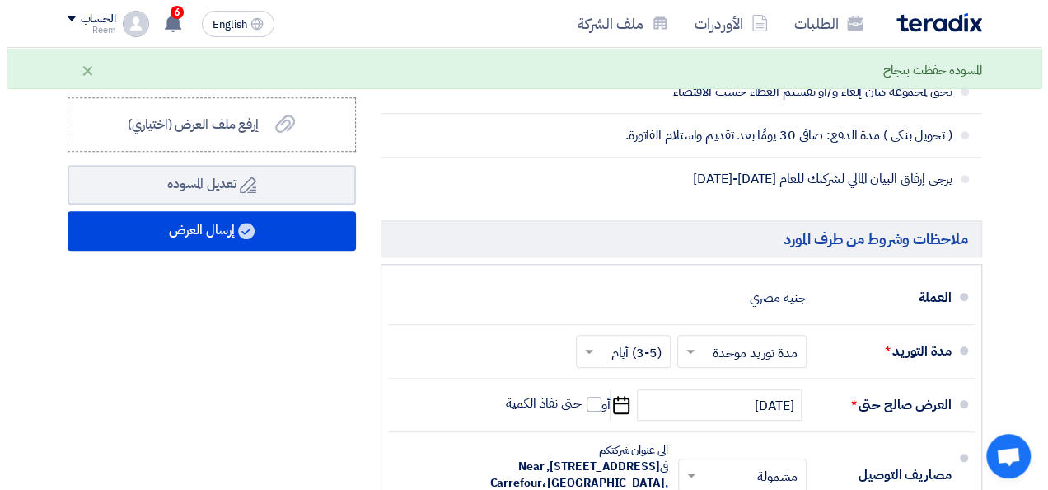
scroll to position [704, 0]
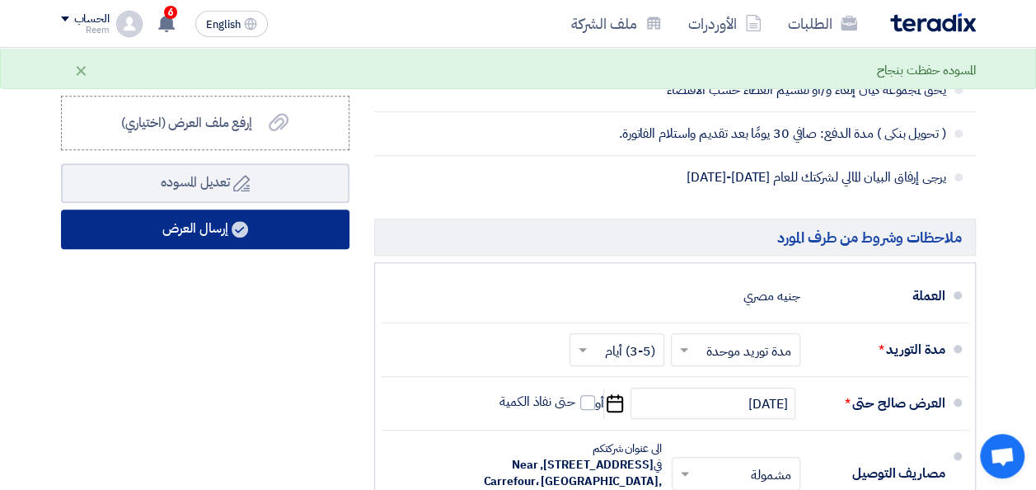
click at [244, 237] on use at bounding box center [240, 229] width 16 height 16
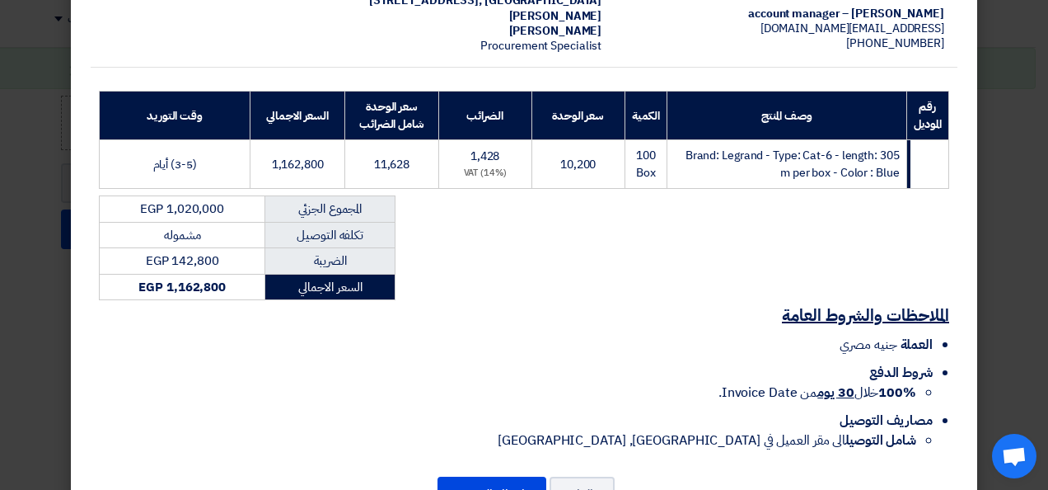
scroll to position [236, 0]
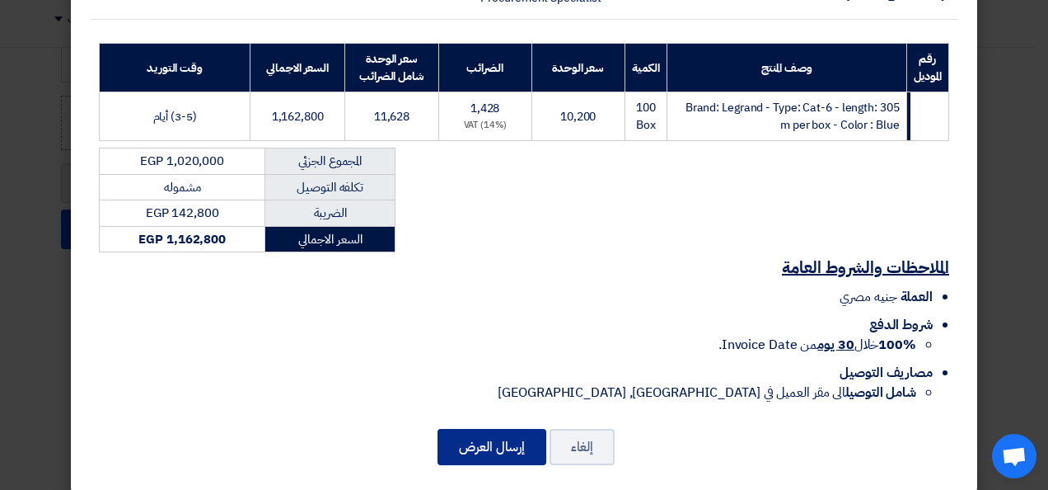
click at [492, 429] on button "إرسال العرض" at bounding box center [492, 447] width 109 height 36
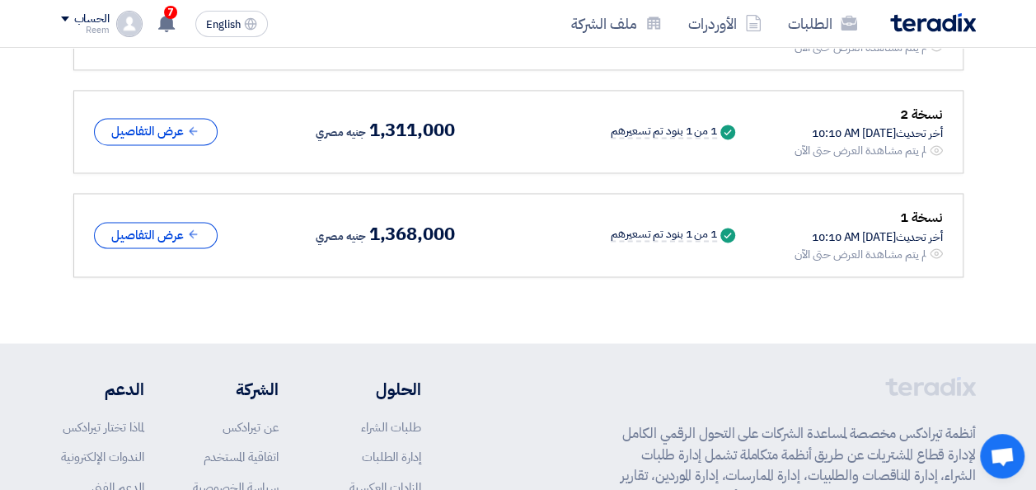
scroll to position [878, 0]
